Goal: Task Accomplishment & Management: Use online tool/utility

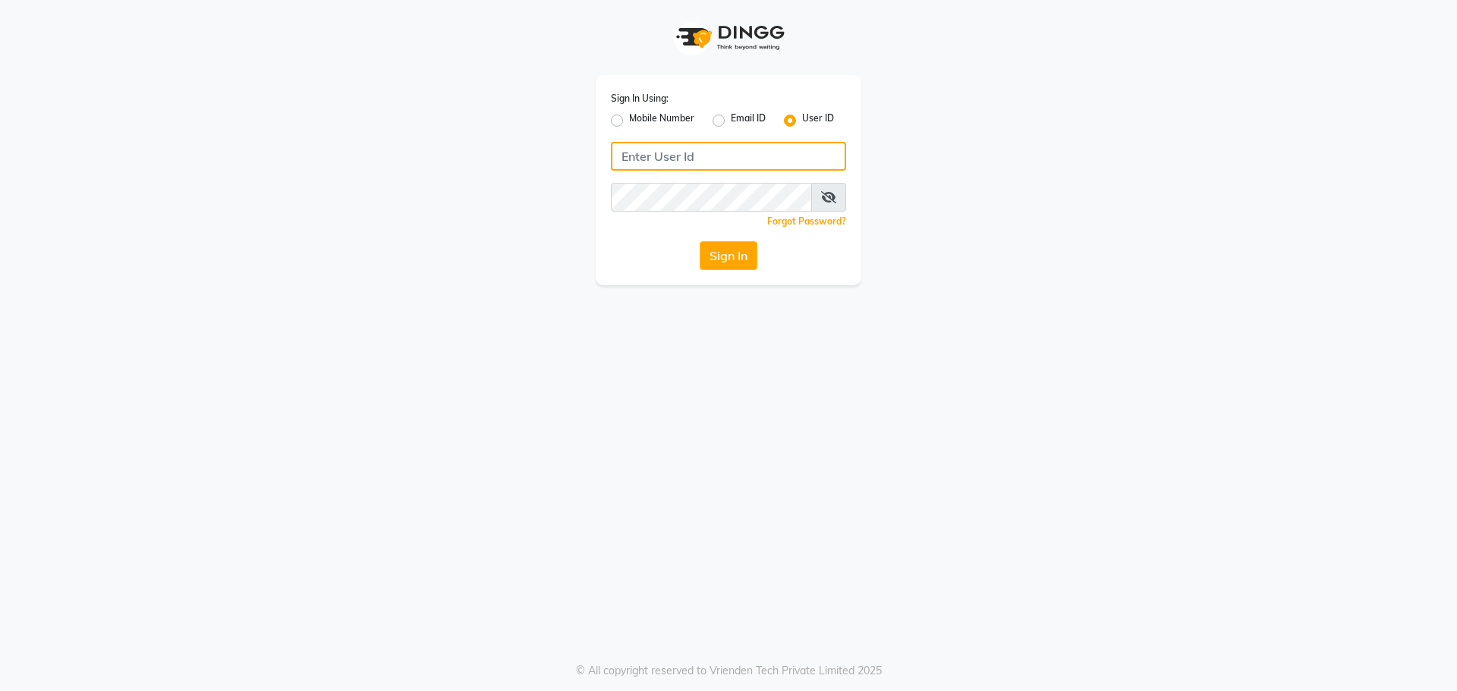
type input "9289324949"
click at [629, 119] on label "Mobile Number" at bounding box center [661, 121] width 65 height 18
click at [629, 119] on input "Mobile Number" at bounding box center [634, 117] width 10 height 10
radio input "true"
radio input "false"
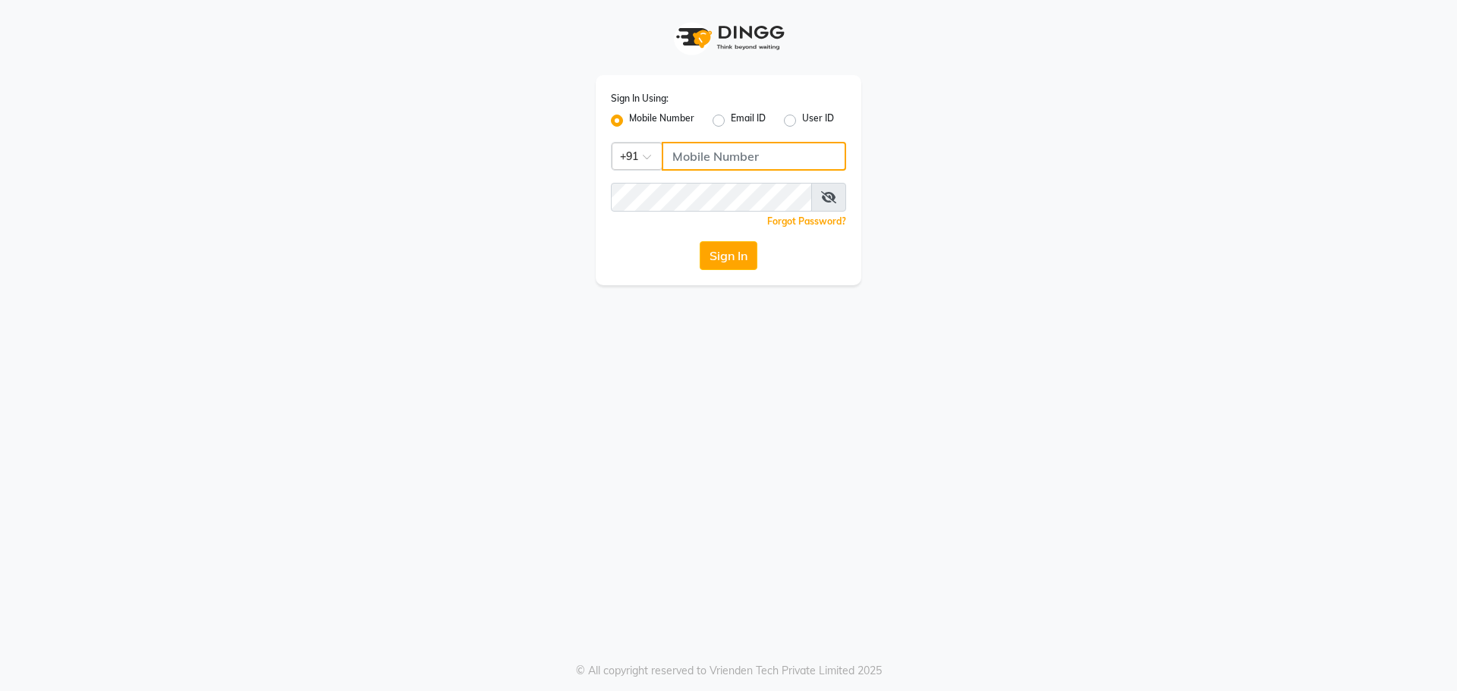
click at [679, 155] on input "Username" at bounding box center [754, 156] width 184 height 29
type input "9289324949"
click at [722, 256] on button "Sign In" at bounding box center [729, 255] width 58 height 29
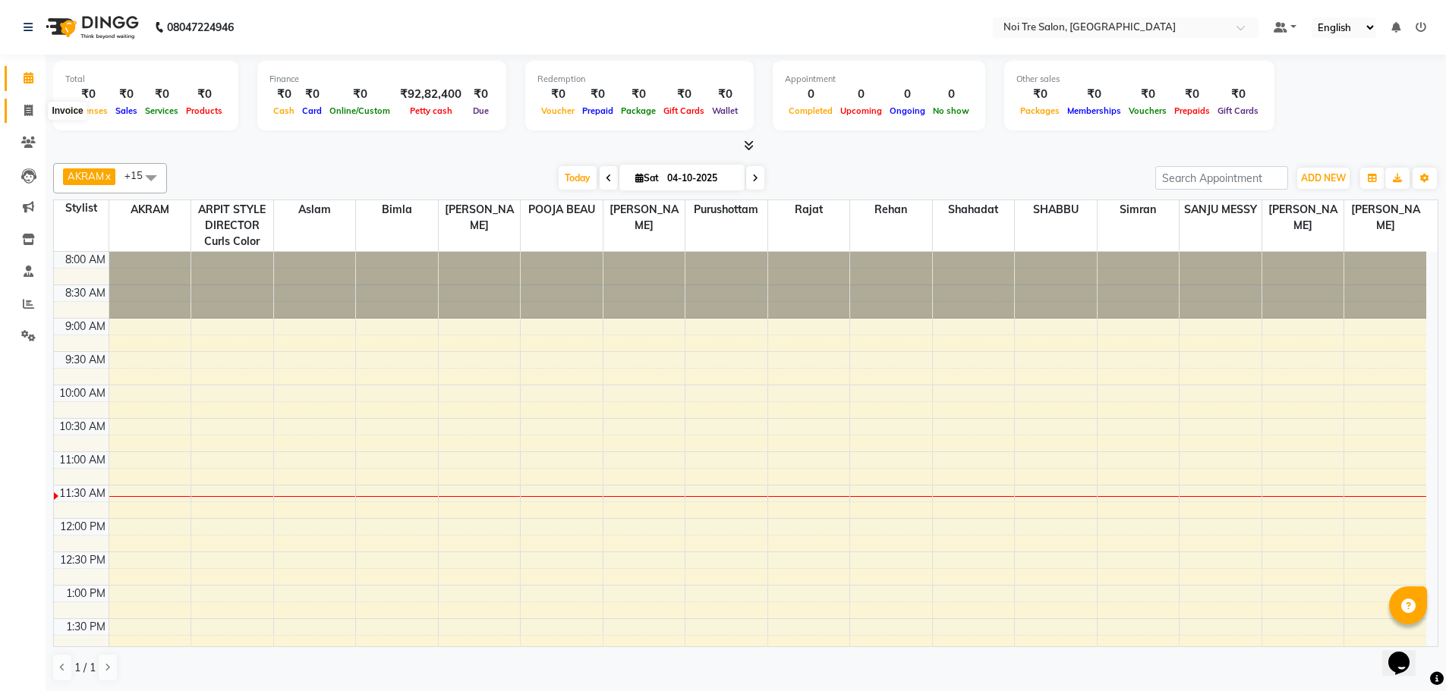
click at [27, 109] on icon at bounding box center [28, 110] width 8 height 11
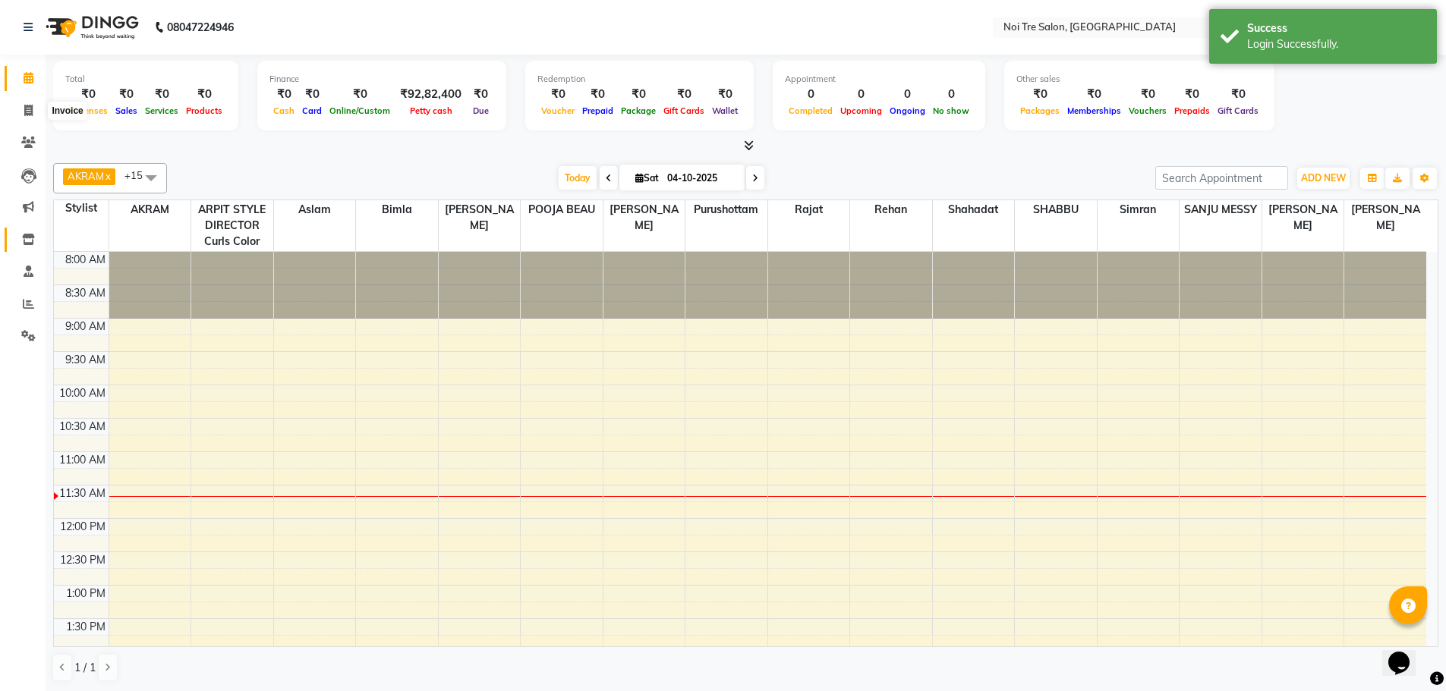
select select "3710"
select select "service"
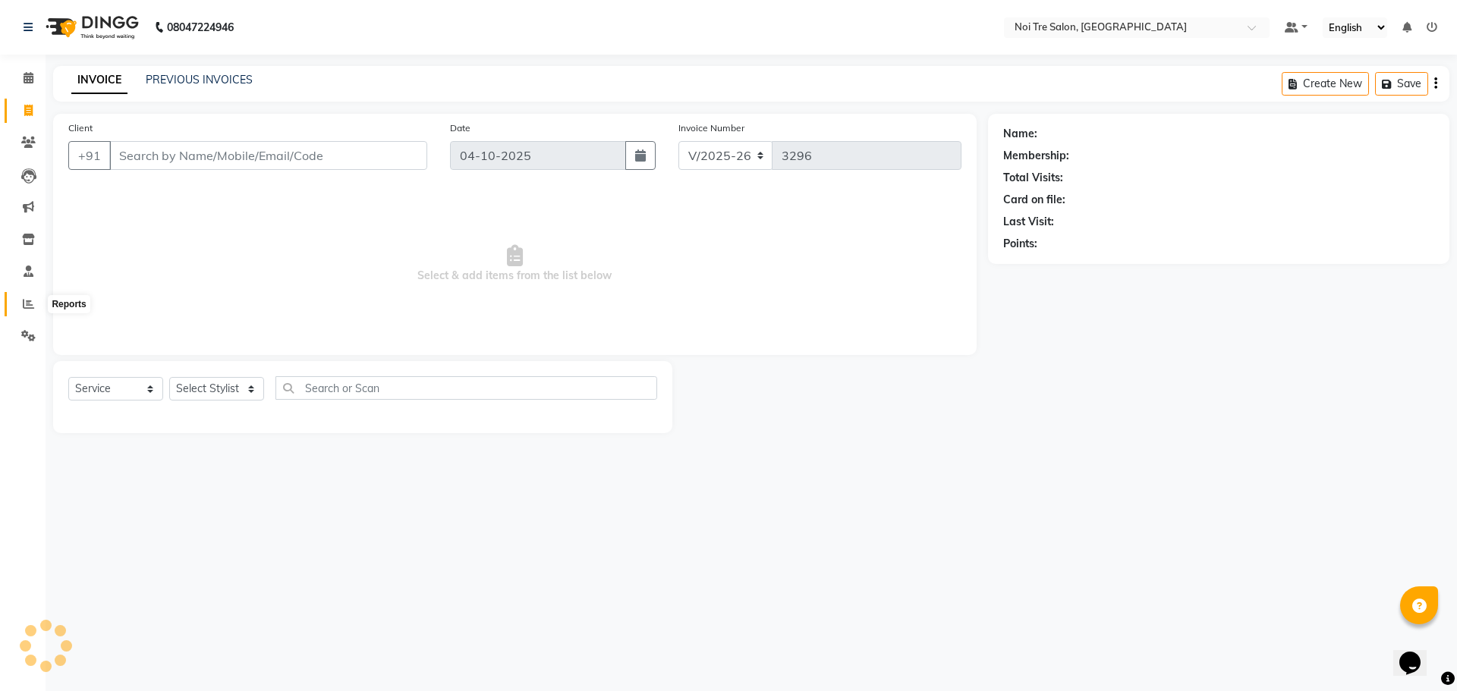
click at [27, 307] on icon at bounding box center [28, 303] width 11 height 11
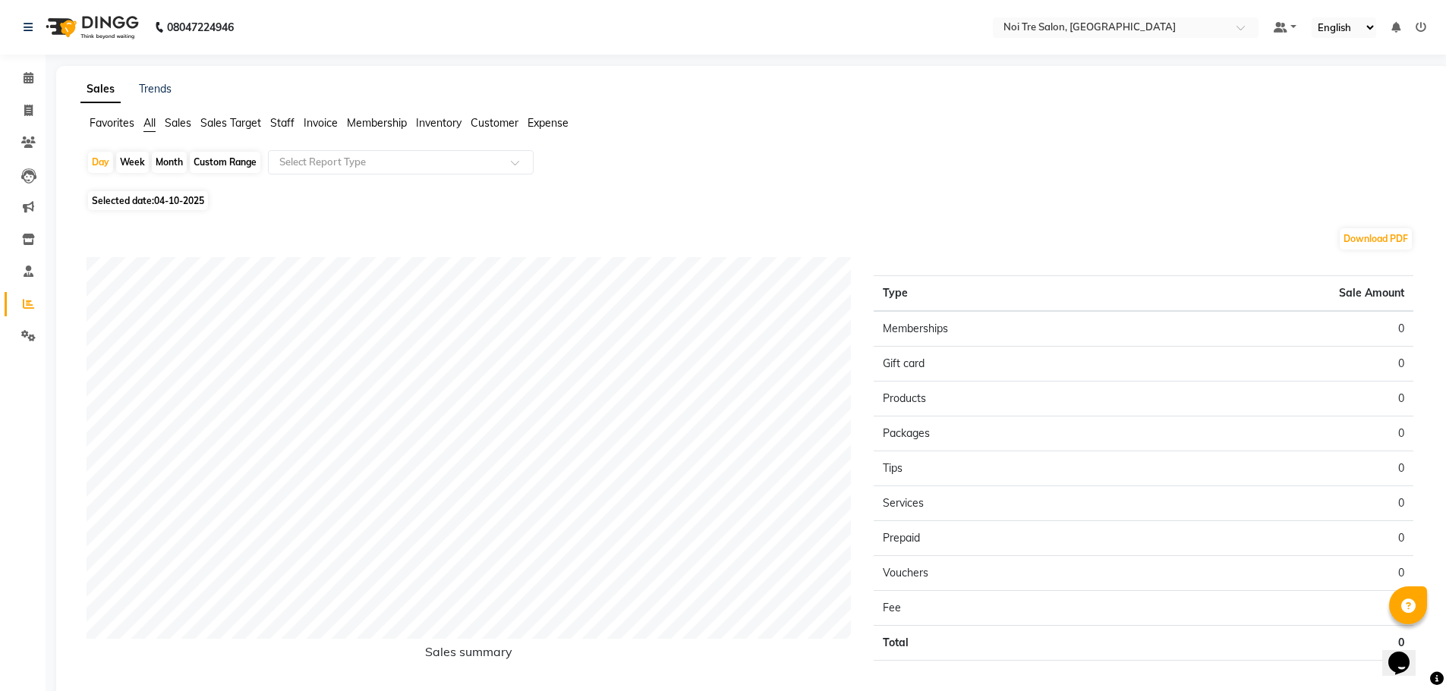
click at [433, 175] on div "Day Week Month Custom Range Select Report Type" at bounding box center [753, 168] width 1333 height 36
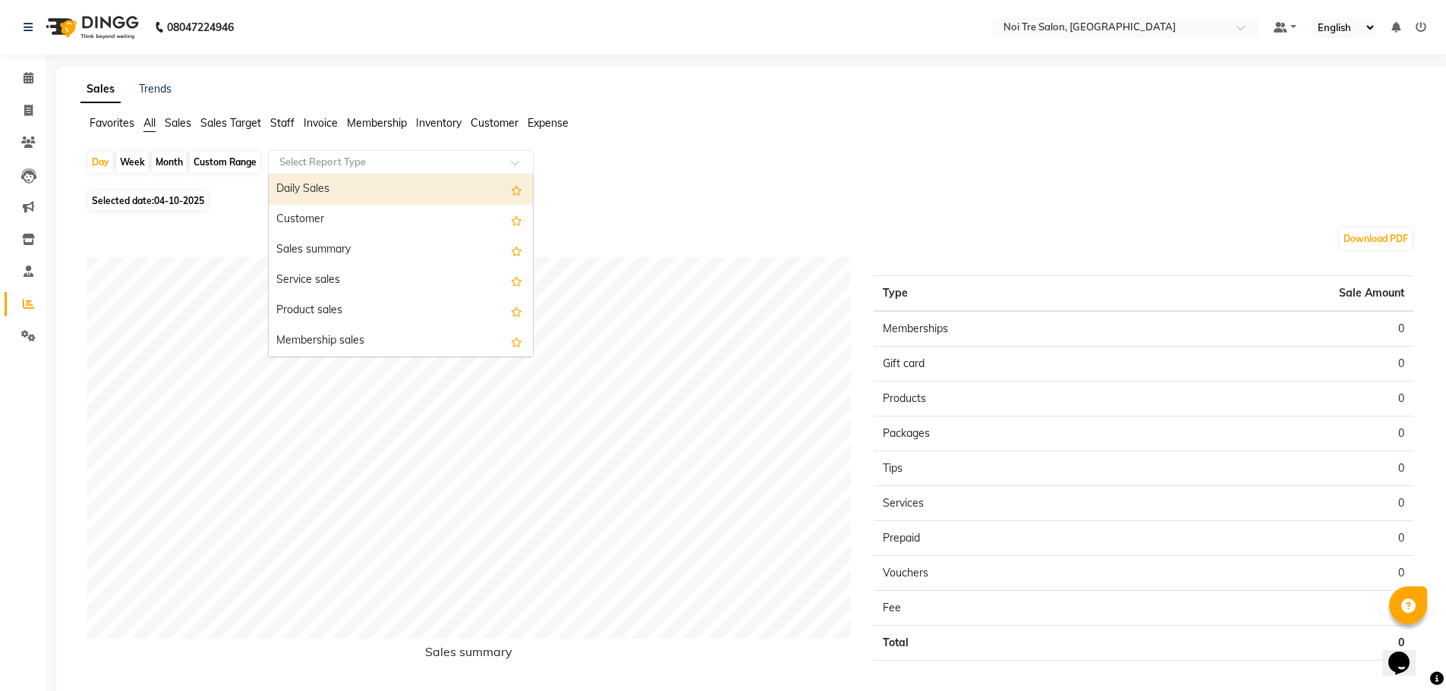
drag, startPoint x: 438, startPoint y: 159, endPoint x: 430, endPoint y: 179, distance: 21.1
click at [437, 161] on input "text" at bounding box center [385, 162] width 219 height 15
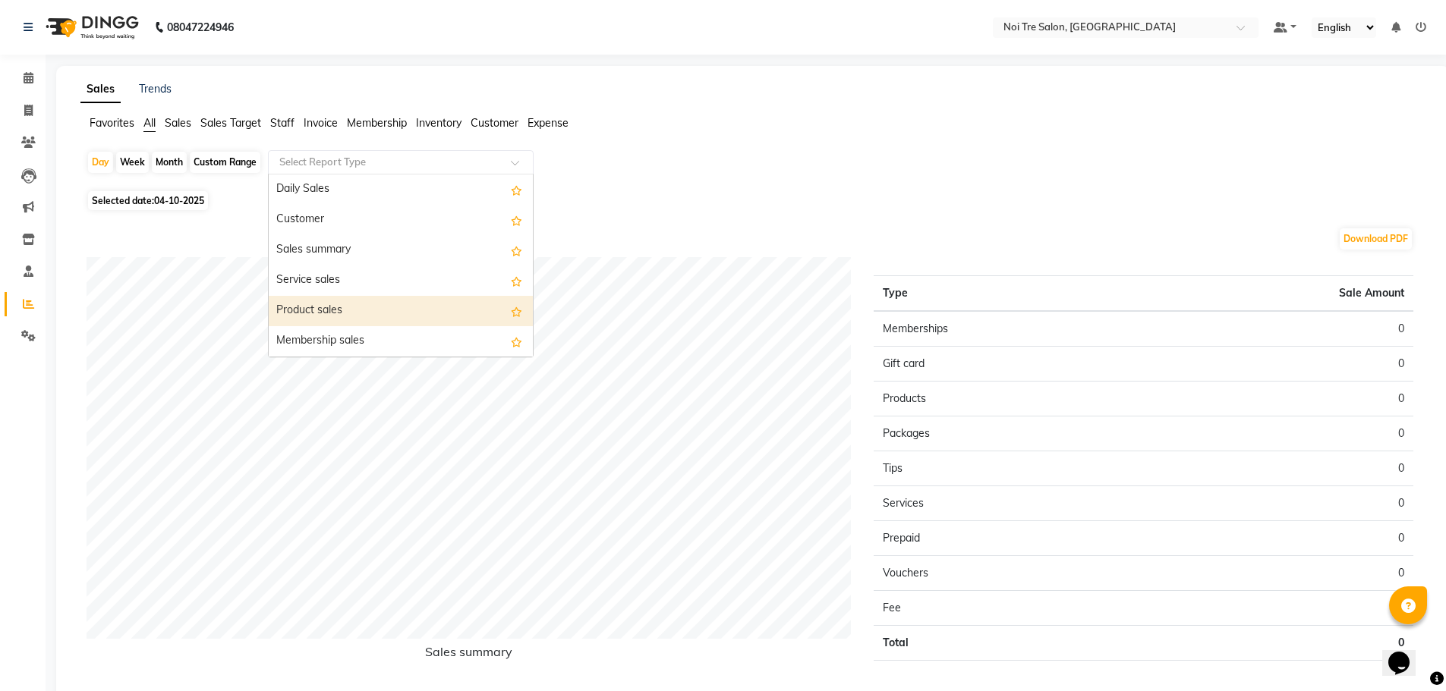
click at [328, 310] on div "Product sales" at bounding box center [401, 311] width 264 height 30
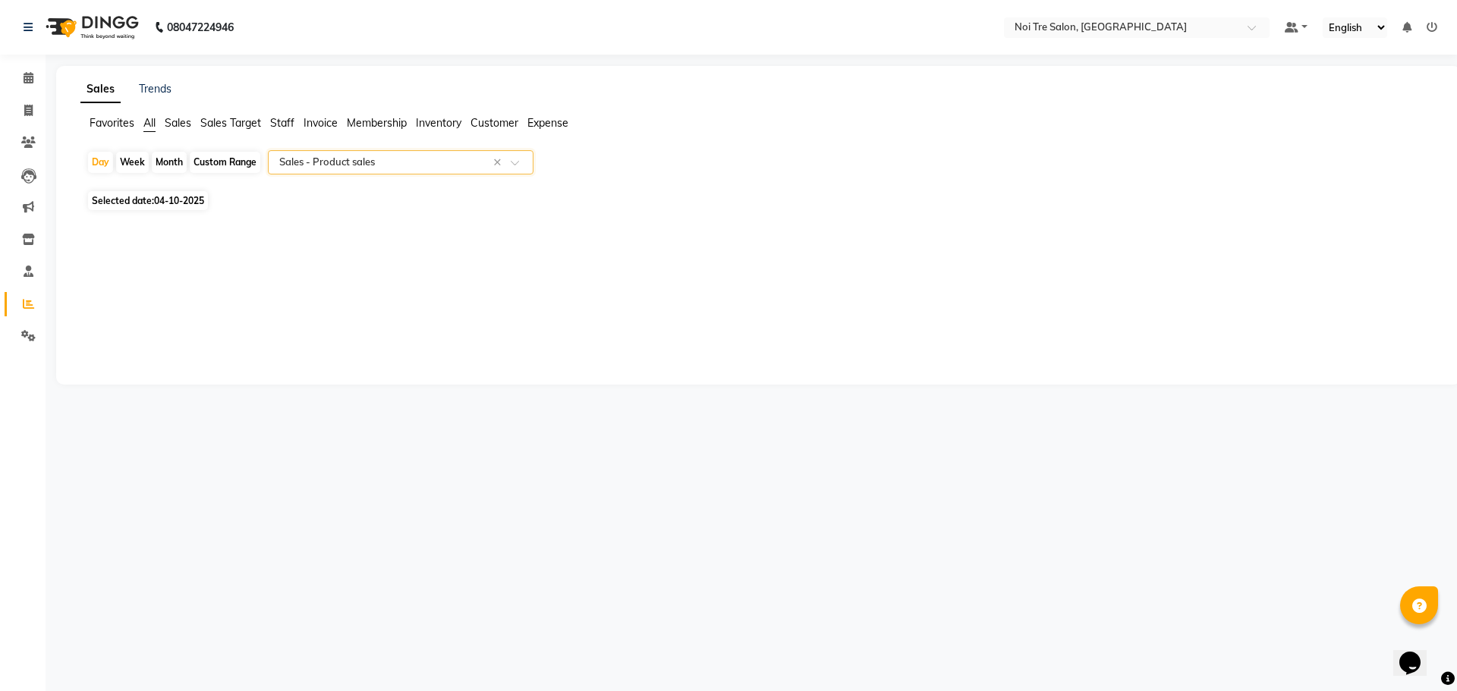
click at [184, 203] on span "04-10-2025" at bounding box center [179, 200] width 50 height 11
select select "10"
select select "2025"
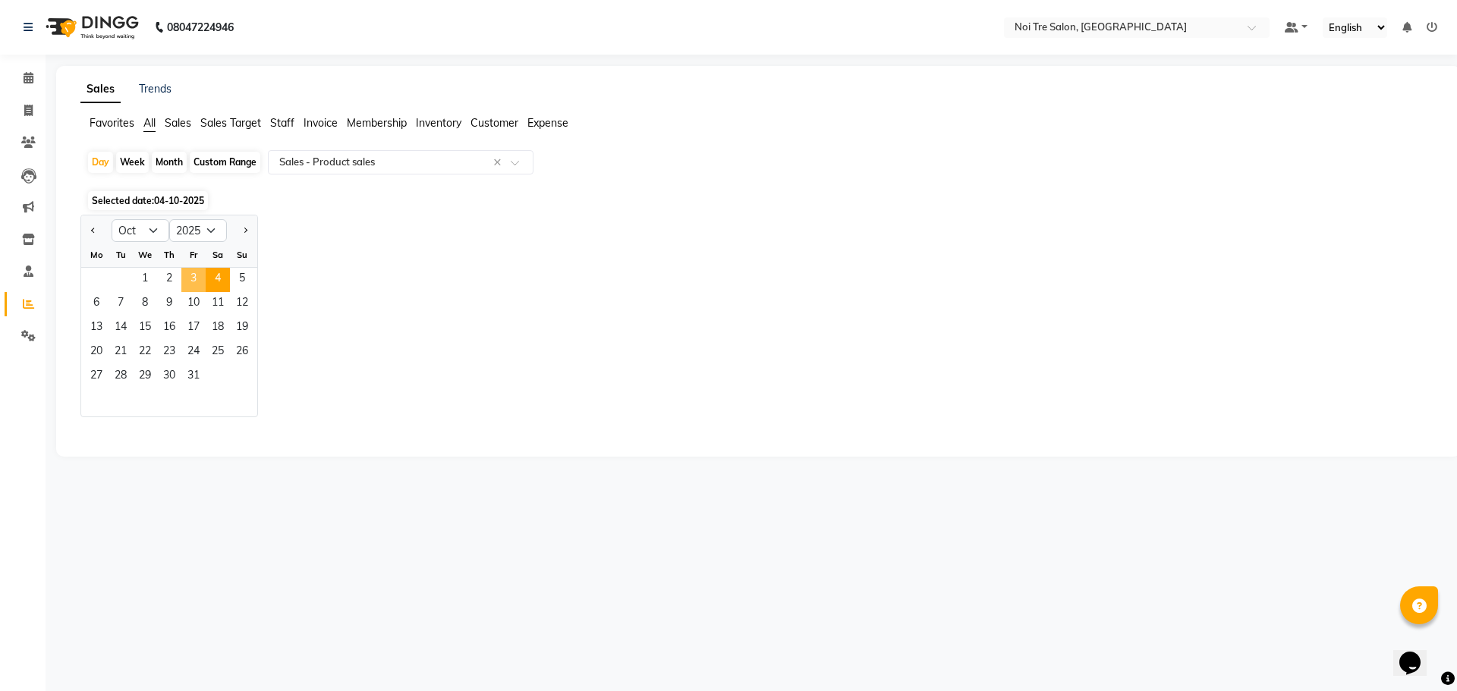
click at [191, 277] on span "3" at bounding box center [193, 280] width 24 height 24
select select "full_report"
select select "csv"
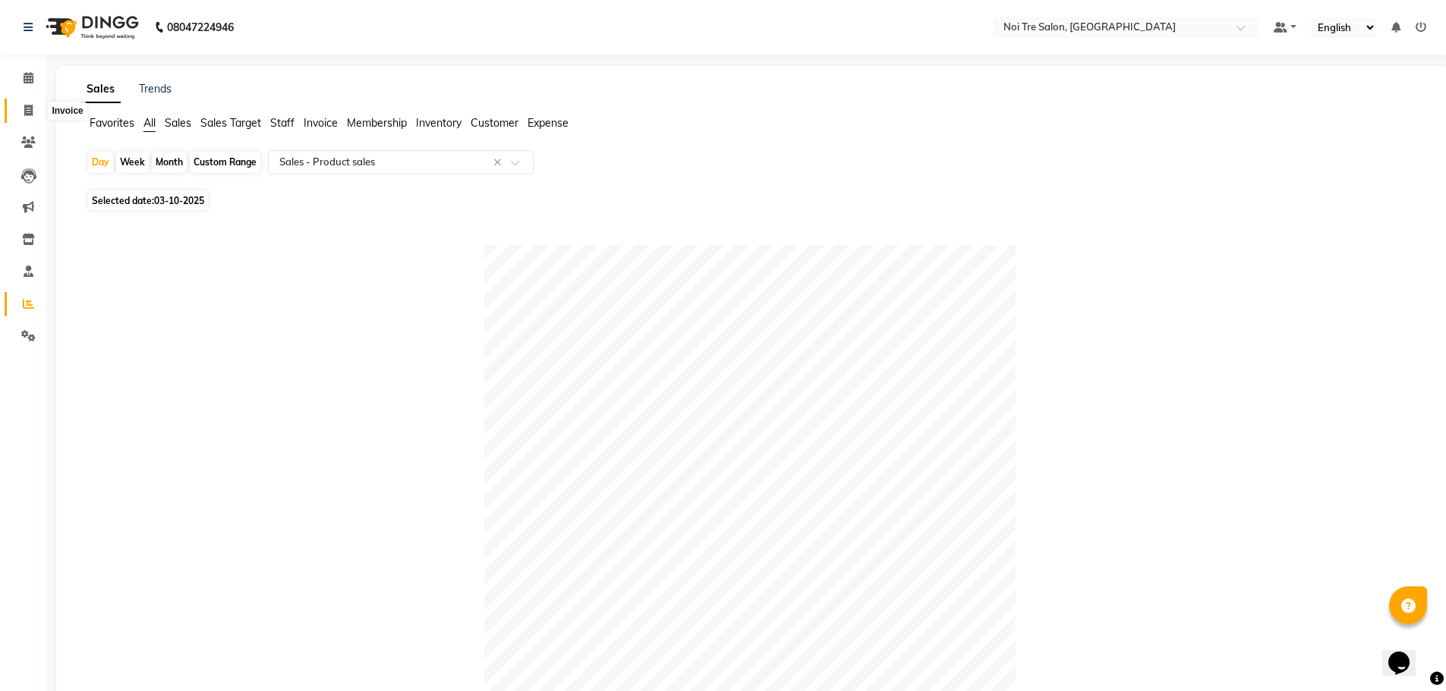
click at [29, 106] on icon at bounding box center [28, 110] width 8 height 11
select select "service"
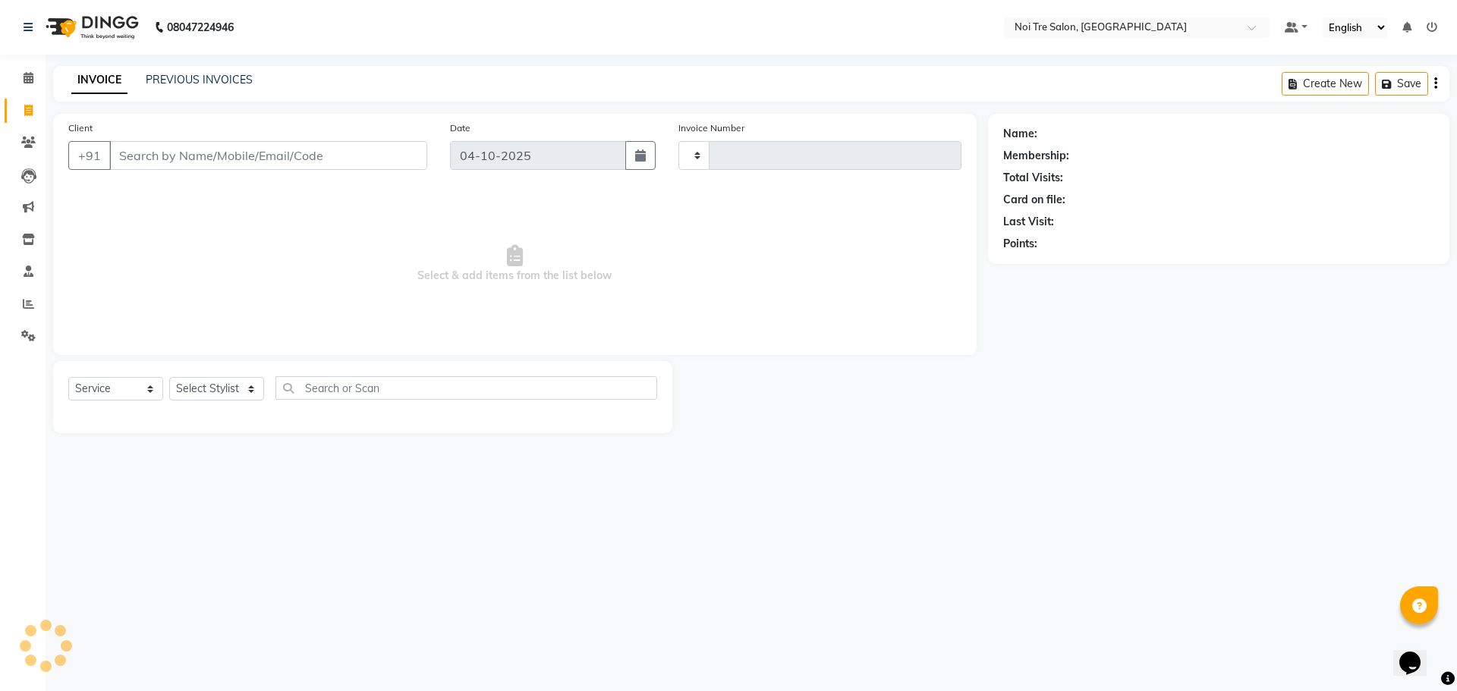
type input "3296"
select select "3710"
click at [33, 74] on icon at bounding box center [29, 77] width 10 height 11
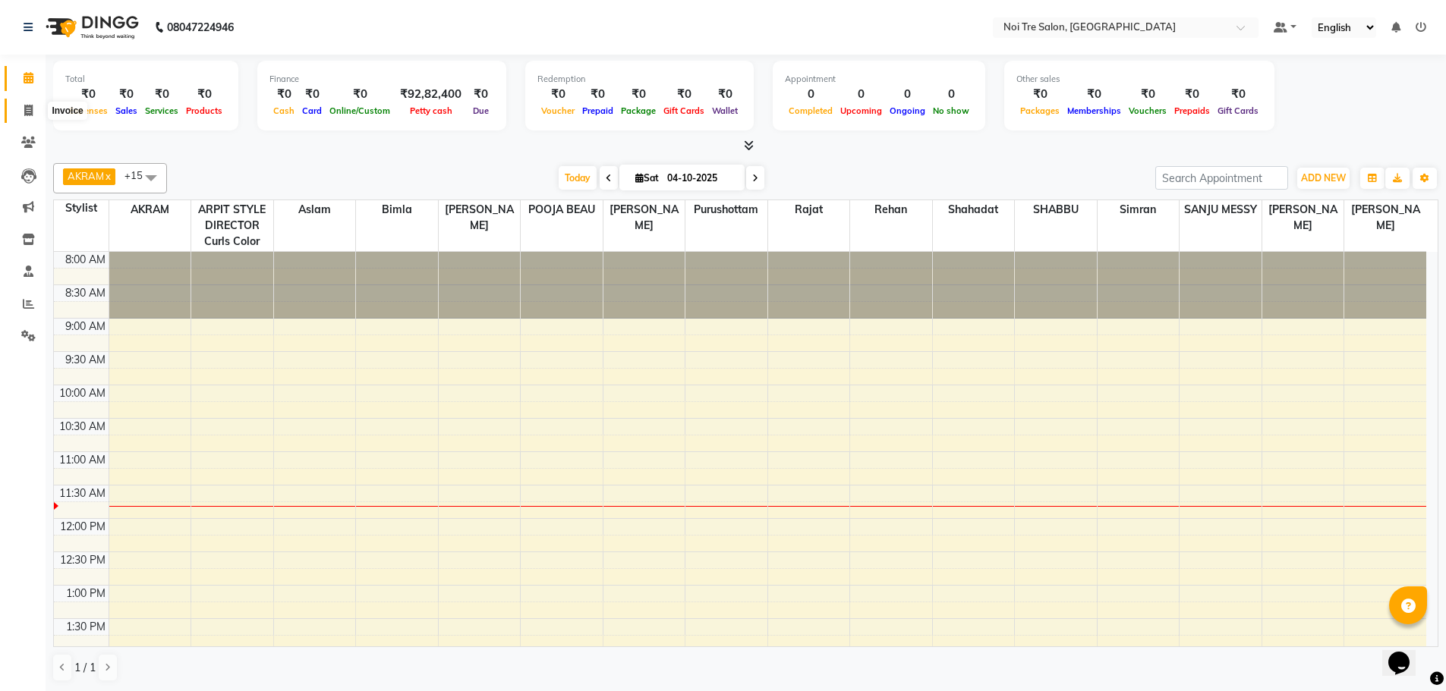
click at [25, 109] on icon at bounding box center [28, 110] width 8 height 11
select select "service"
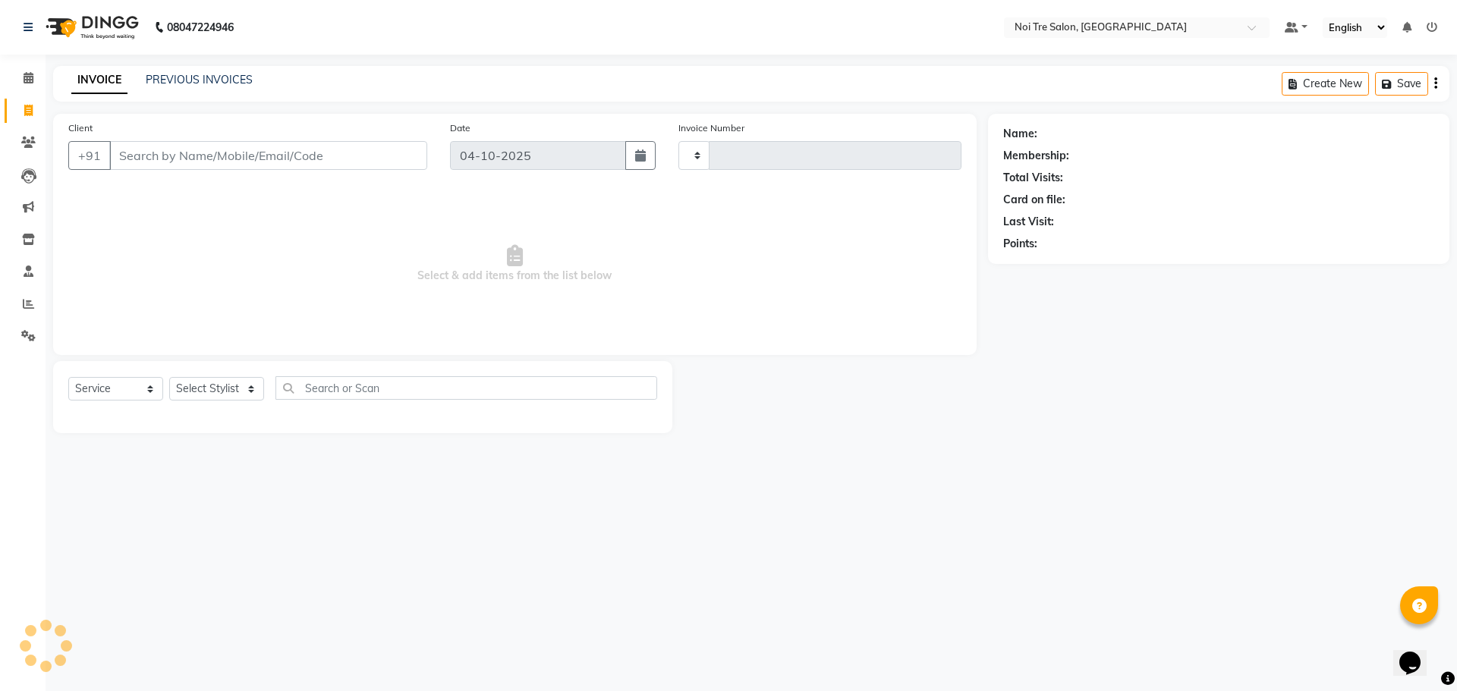
type input "3296"
select select "3710"
click at [197, 159] on input "Client" at bounding box center [268, 155] width 318 height 29
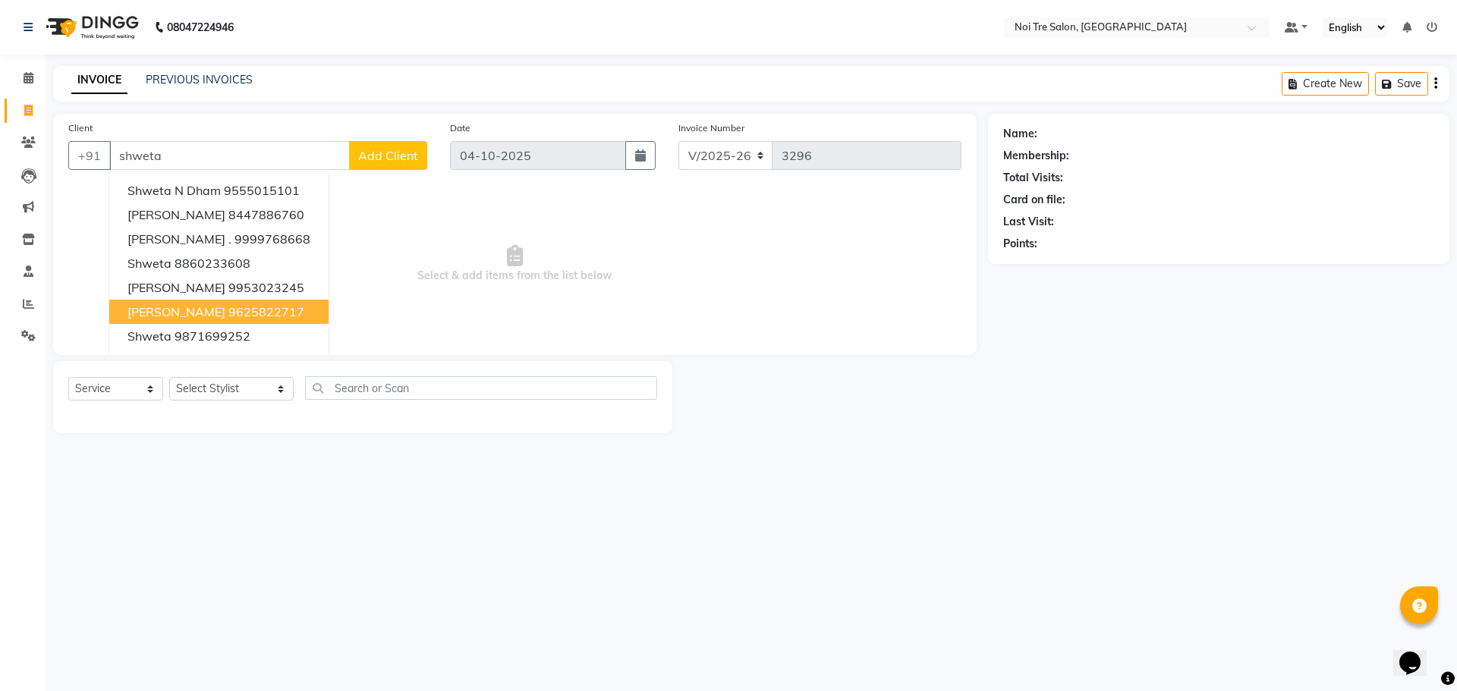
click at [266, 310] on ngb-highlight "9625822717" at bounding box center [266, 311] width 76 height 15
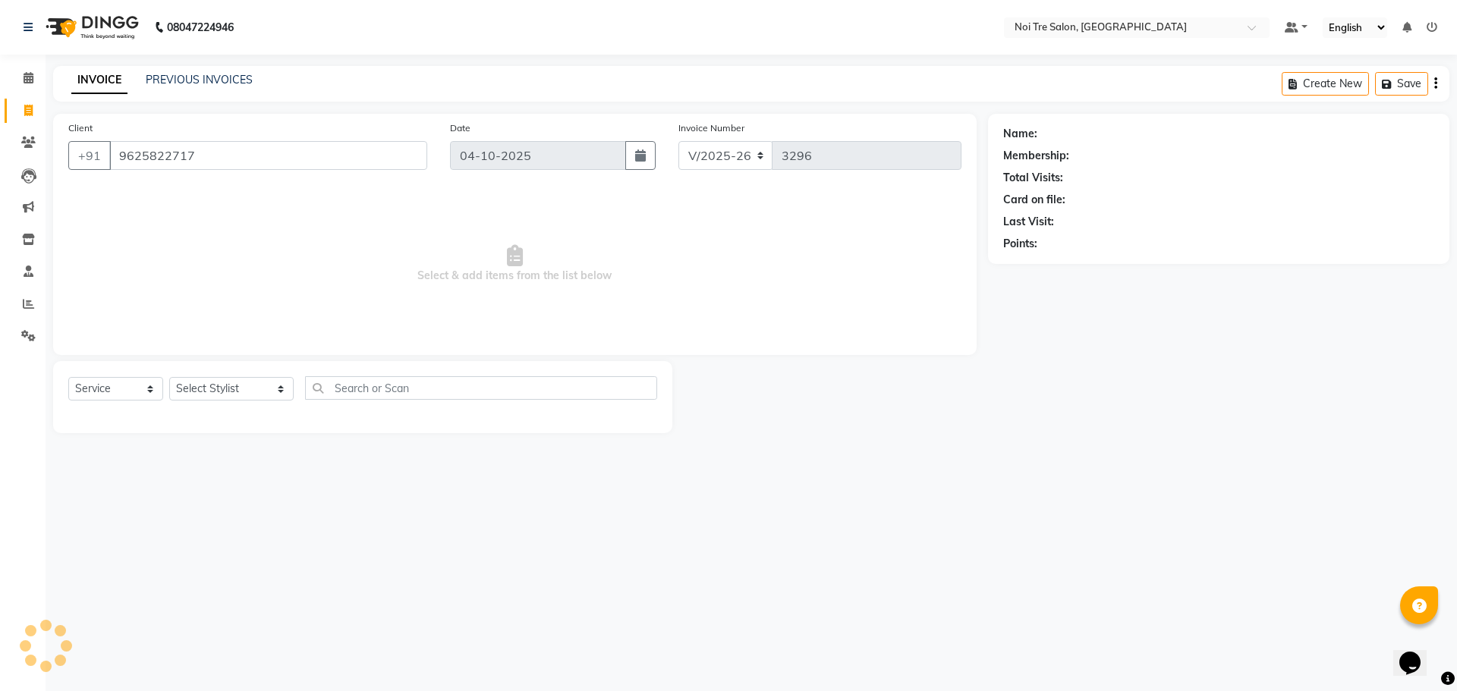
type input "9625822717"
